Goal: Task Accomplishment & Management: Manage account settings

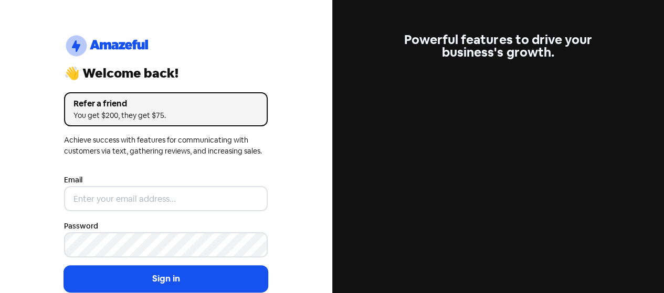
scroll to position [51, 0]
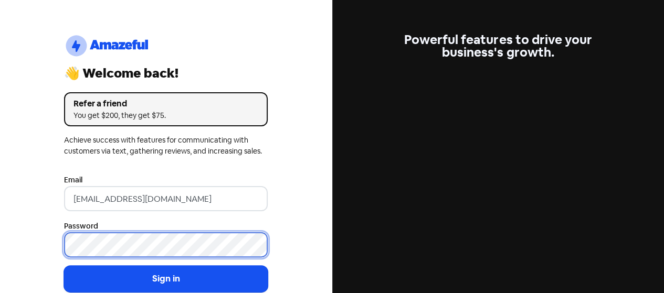
click at [64, 266] on button "Sign in" at bounding box center [166, 279] width 204 height 26
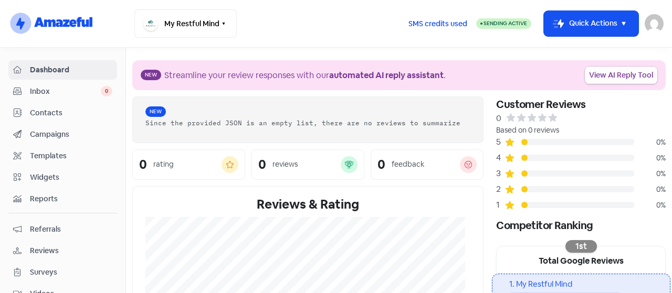
click at [619, 72] on link "View AI Reply Tool" at bounding box center [621, 75] width 72 height 17
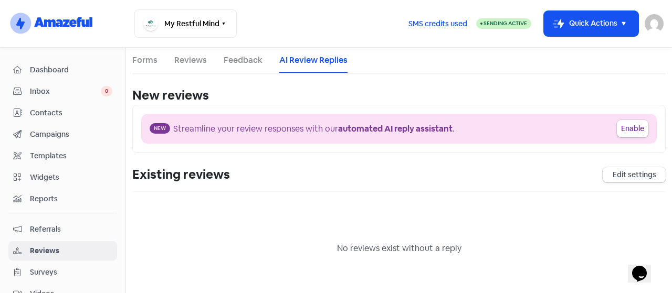
click at [49, 71] on span "Dashboard" at bounding box center [71, 70] width 82 height 11
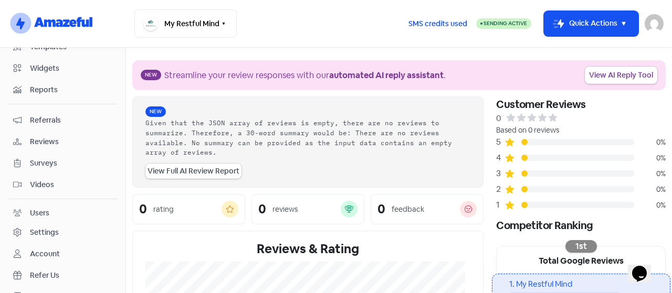
scroll to position [142, 0]
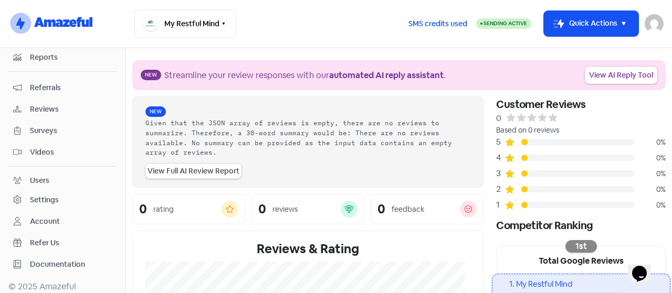
click at [658, 39] on nav "logo-amazeful_Logo My Restful Mind Switch Business All businesses No other busi…" at bounding box center [336, 24] width 672 height 48
click at [657, 24] on img at bounding box center [653, 23] width 19 height 19
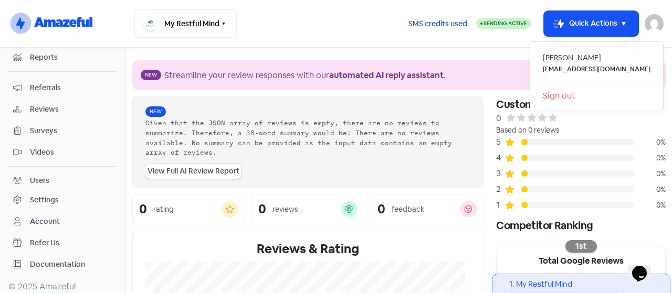
click at [467, 38] on nav "logo-amazeful_Logo My Restful Mind Switch Business All businesses No other busi…" at bounding box center [336, 24] width 672 height 48
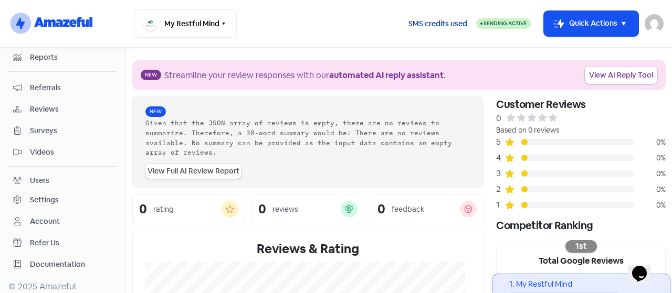
click at [443, 24] on span "SMS credits used" at bounding box center [437, 23] width 59 height 11
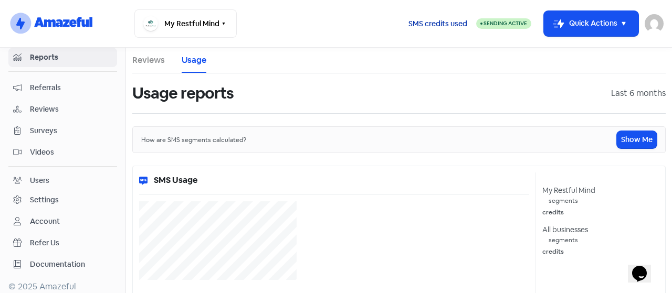
select select "[object Object]"
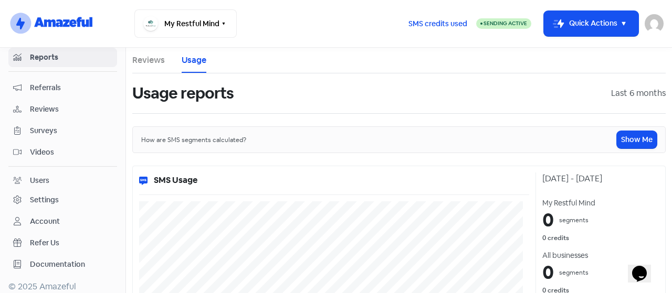
click at [148, 62] on link "Reviews" at bounding box center [148, 60] width 33 height 13
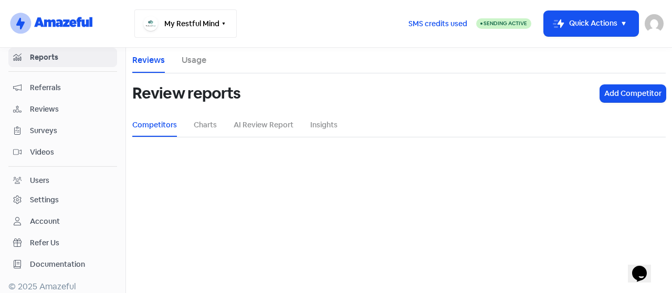
click at [203, 29] on button "My Restful Mind" at bounding box center [185, 23] width 102 height 28
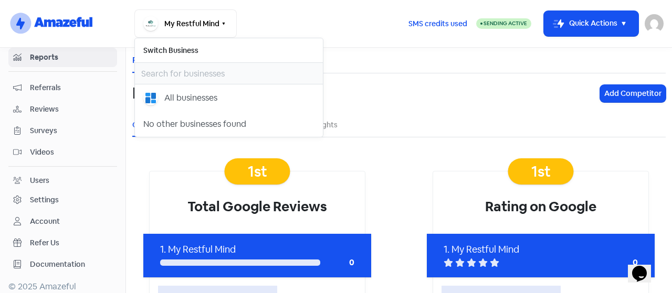
click at [343, 22] on div "My Restful Mind Switch Business All businesses No other businesses found" at bounding box center [266, 23] width 265 height 28
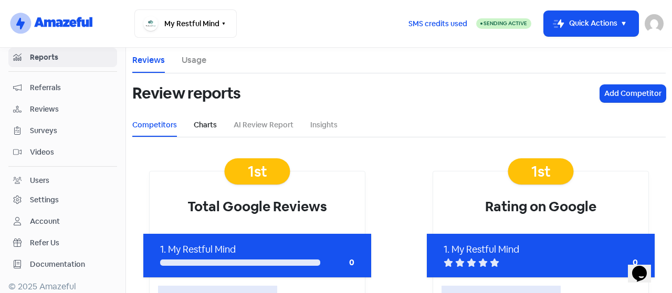
click at [211, 125] on link "Charts" at bounding box center [205, 125] width 23 height 11
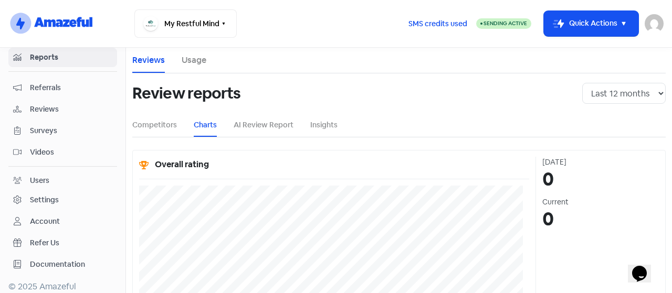
click at [601, 82] on div "Last 12 months Last 24 months Last 36 months" at bounding box center [624, 94] width 96 height 34
click at [603, 94] on select "Last 12 months Last 24 months Last 36 months" at bounding box center [623, 93] width 83 height 21
select select "36"
click at [582, 83] on select "Last 12 months Last 24 months Last 36 months" at bounding box center [623, 93] width 83 height 21
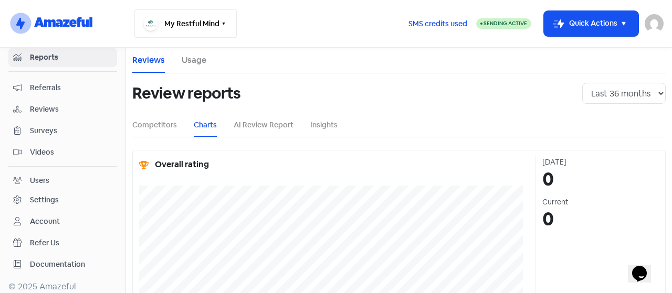
click at [221, 26] on icon "button" at bounding box center [223, 23] width 8 height 8
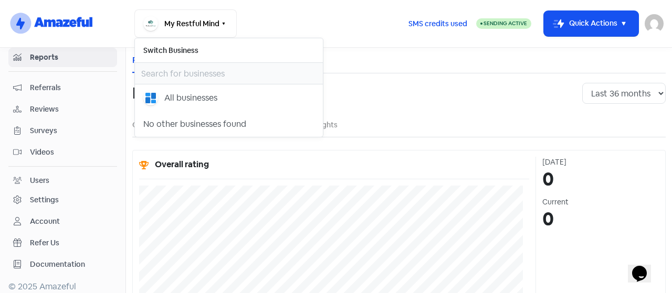
click at [392, 33] on div "My Restful Mind Switch Business All businesses No other businesses found" at bounding box center [266, 23] width 265 height 28
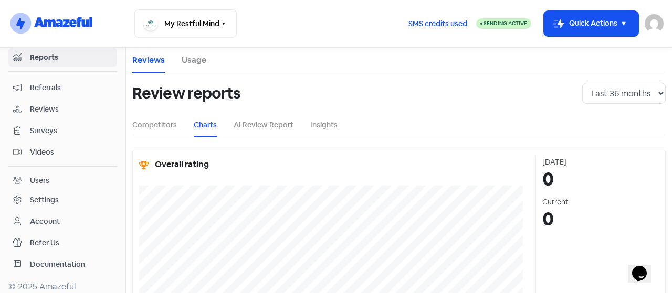
click at [49, 216] on div "Account" at bounding box center [45, 221] width 30 height 11
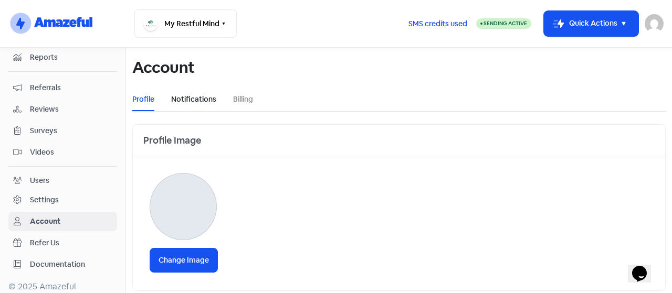
click at [188, 101] on link "Notifications" at bounding box center [193, 99] width 45 height 11
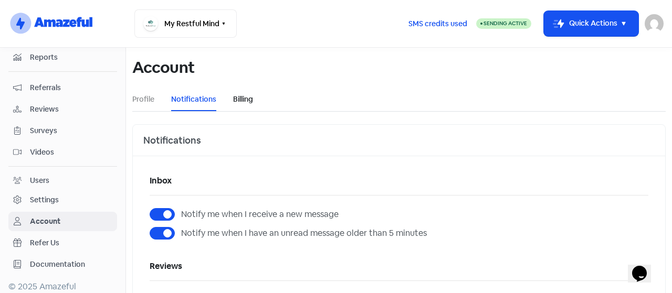
click at [238, 99] on link "Billing" at bounding box center [243, 99] width 20 height 11
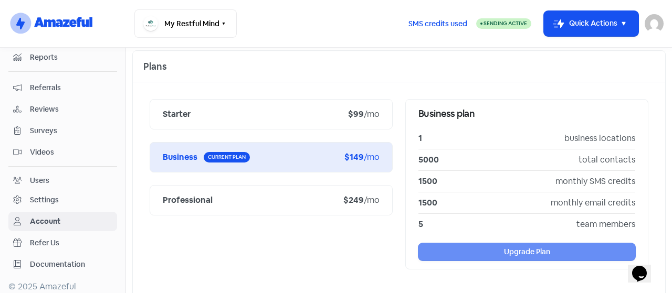
scroll to position [163, 0]
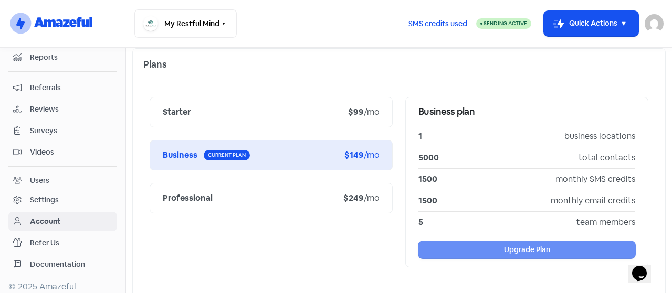
click at [245, 122] on div "Starter $99 /mo" at bounding box center [271, 112] width 243 height 30
click at [212, 113] on div "Starter" at bounding box center [255, 112] width 185 height 13
click at [179, 115] on b "Starter" at bounding box center [177, 112] width 28 height 11
click at [360, 106] on div "$99 /mo" at bounding box center [363, 112] width 31 height 13
click at [173, 112] on b "Starter" at bounding box center [177, 112] width 28 height 11
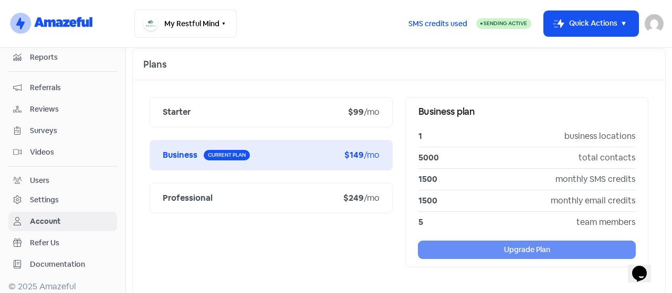
click at [304, 97] on div "Starter $99 /mo" at bounding box center [271, 112] width 243 height 30
click at [328, 108] on div "Starter" at bounding box center [255, 112] width 185 height 13
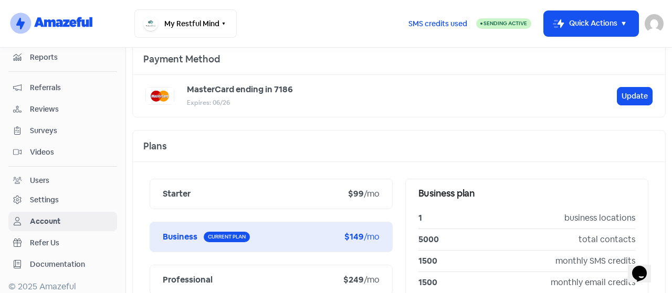
scroll to position [79, 0]
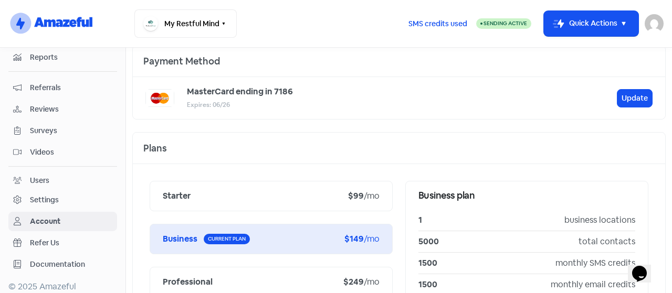
click at [174, 190] on div "Starter" at bounding box center [255, 196] width 185 height 13
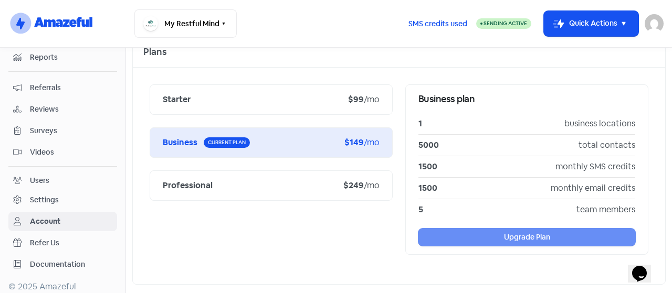
scroll to position [183, 0]
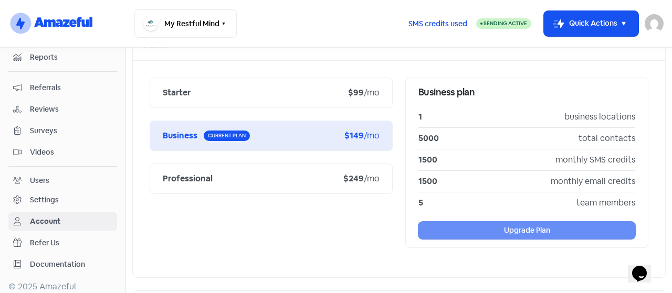
click at [278, 261] on div "Starter $99 /mo Business Current plan $149 /mo Professional $249 /mo Business p…" at bounding box center [399, 169] width 532 height 217
click at [42, 195] on div "Settings" at bounding box center [44, 200] width 29 height 11
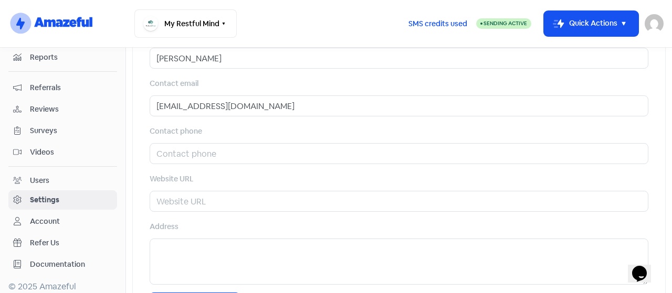
scroll to position [532, 0]
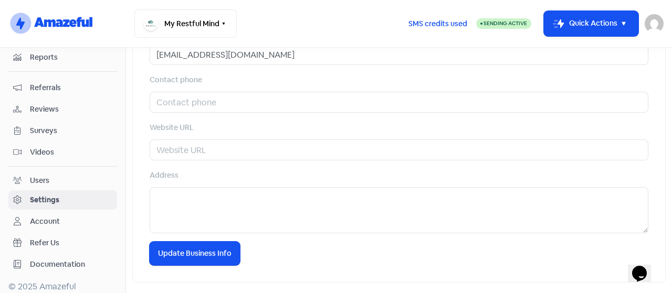
click at [47, 179] on div "Users" at bounding box center [39, 180] width 19 height 11
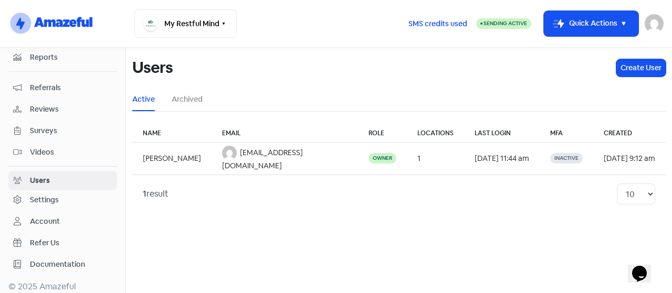
click at [31, 125] on span "Surveys" at bounding box center [71, 130] width 82 height 11
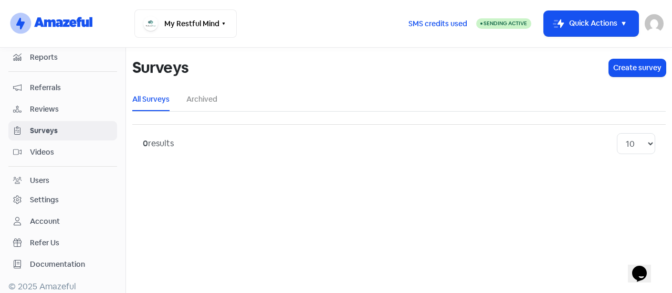
click at [53, 104] on span "Reviews" at bounding box center [71, 109] width 82 height 11
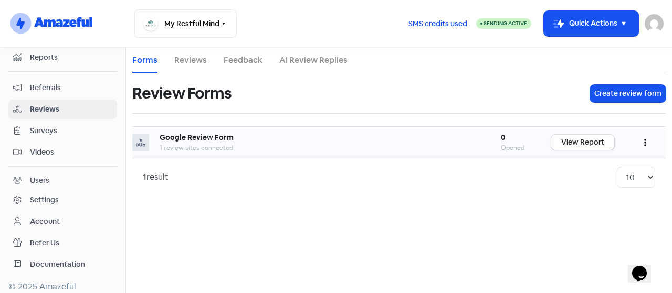
click at [645, 140] on icon "button" at bounding box center [645, 143] width 2 height 7
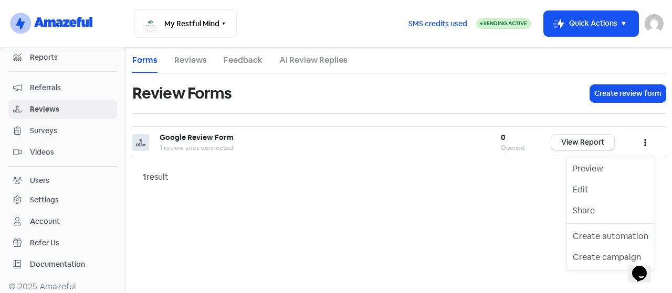
click at [455, 239] on main "Forms Reviews Feedback AI Review Replies Review Forms Create review form Google…" at bounding box center [399, 171] width 546 height 246
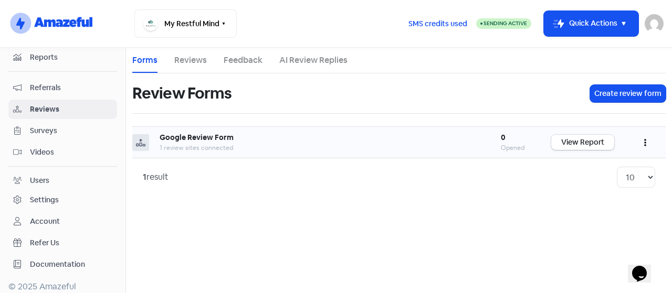
click at [640, 140] on button "button" at bounding box center [645, 142] width 20 height 25
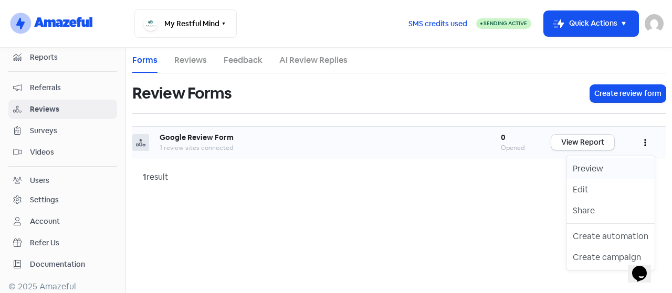
click at [604, 166] on link "Preview" at bounding box center [610, 168] width 88 height 21
